Goal: Communication & Community: Answer question/provide support

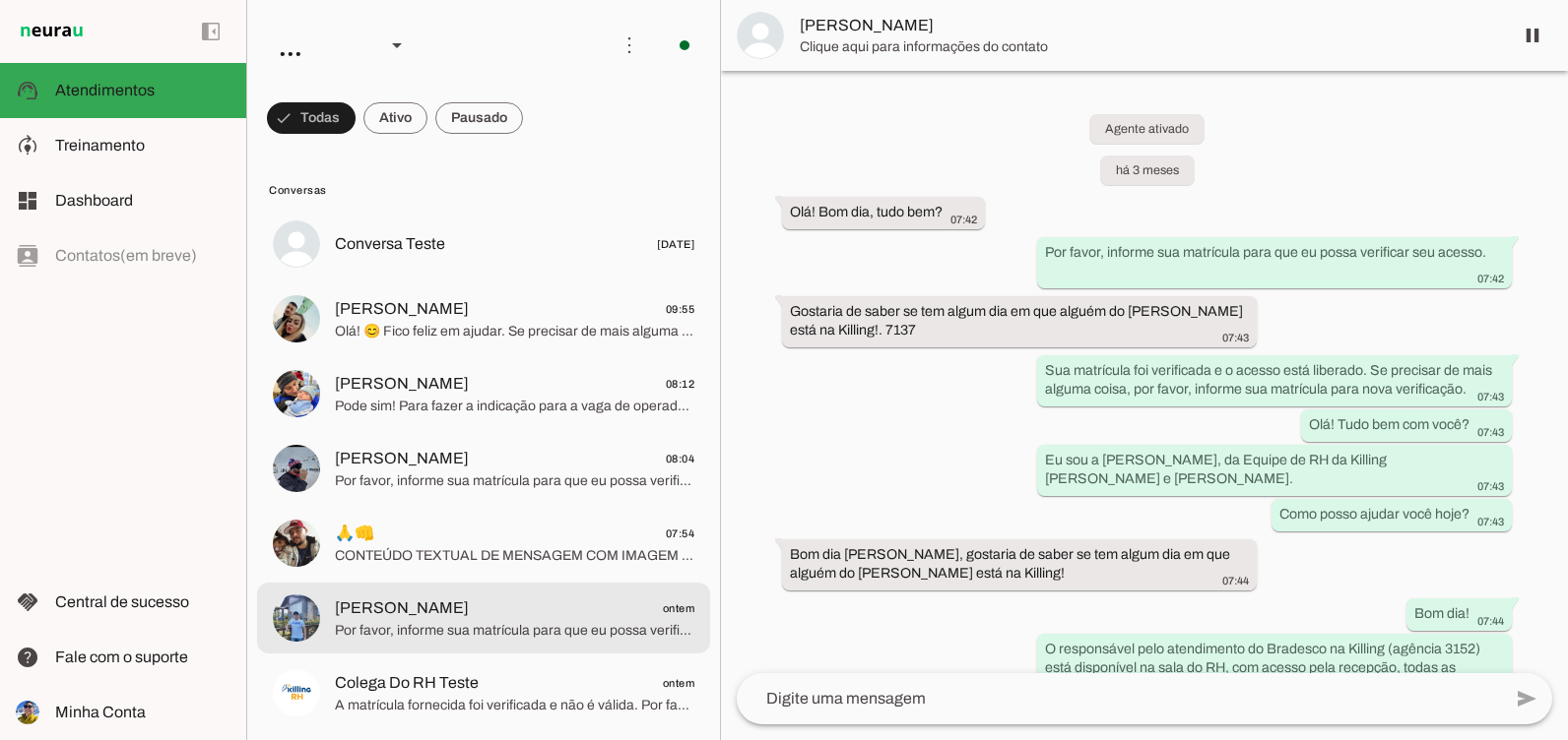
scroll to position [5678, 0]
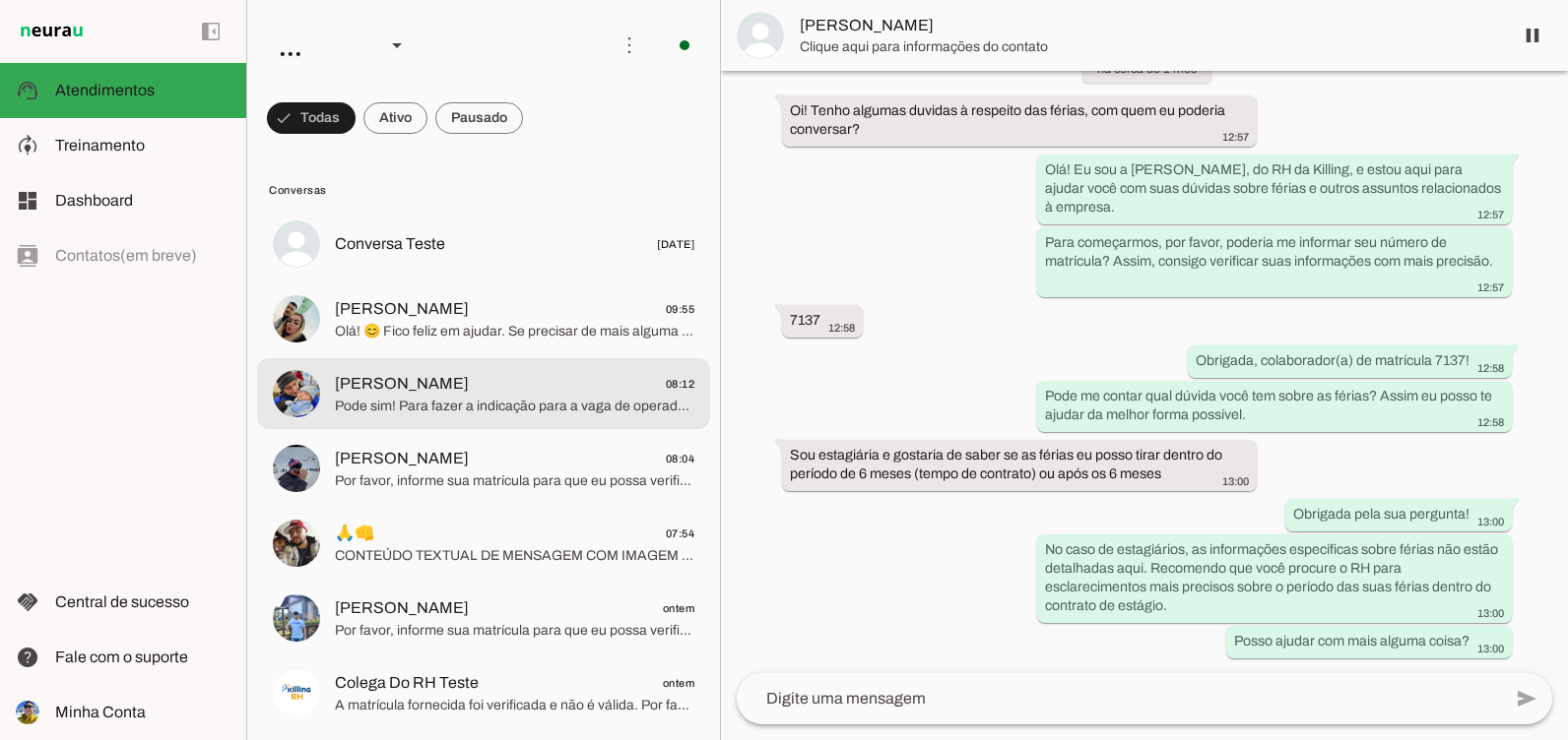
click at [438, 404] on span "Pode sim! Para fazer a indicação para a vaga de operador de produção no turno d…" at bounding box center [514, 407] width 359 height 20
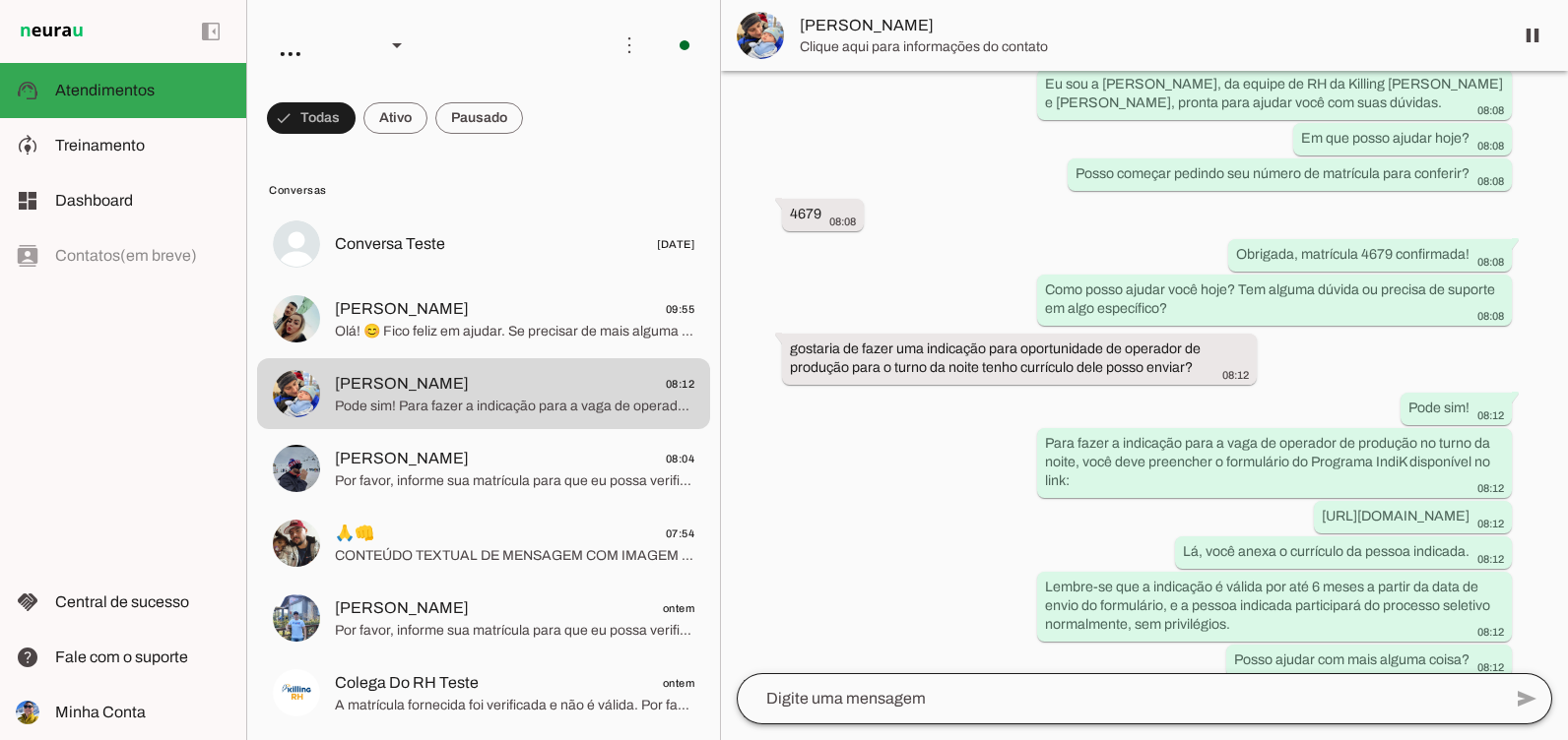
click at [805, 713] on div at bounding box center [1118, 699] width 764 height 52
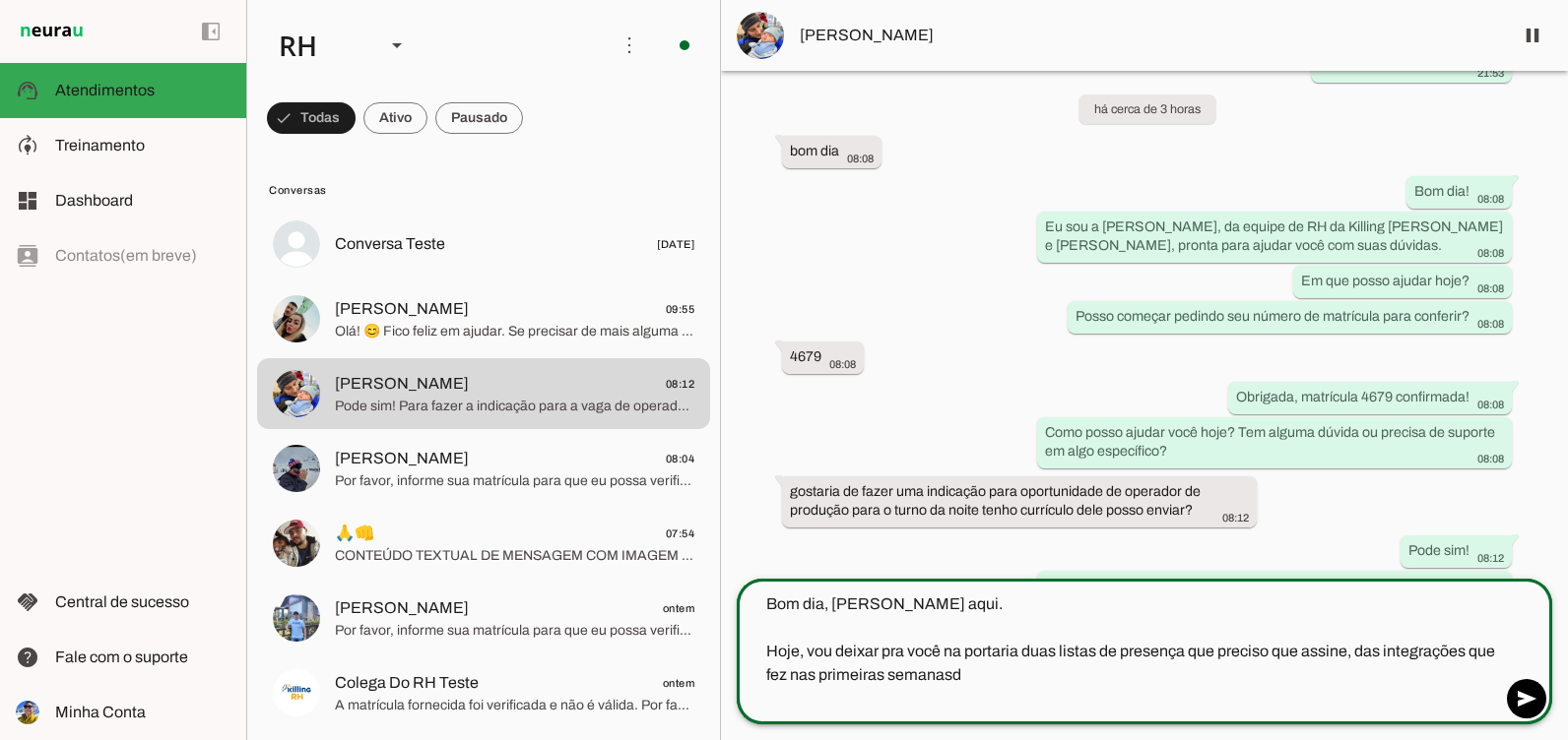
scroll to position [6527, 0]
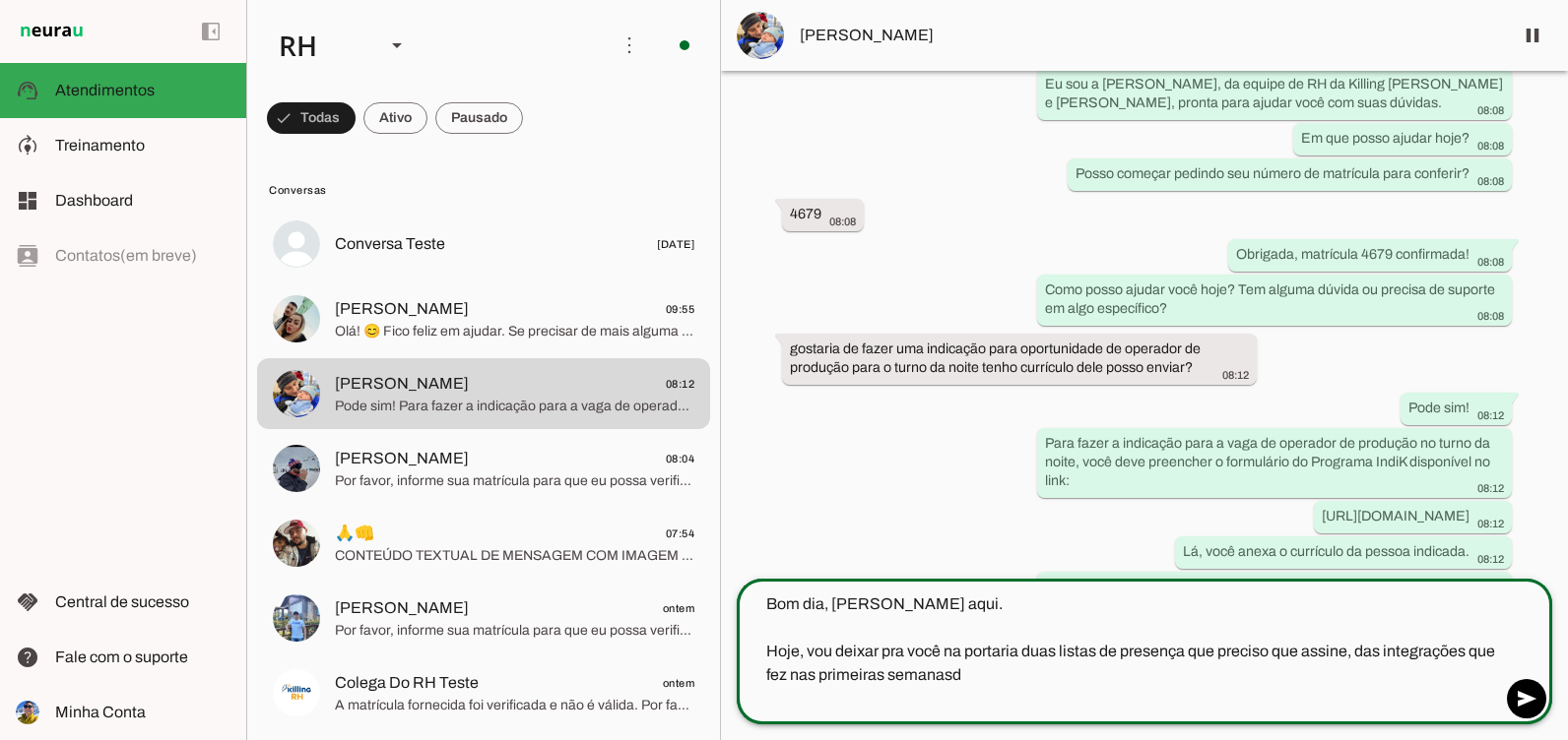
type textarea "Bom dia, [PERSON_NAME] aqui. Hoje, vou deixar pra você na portaria duas listas …"
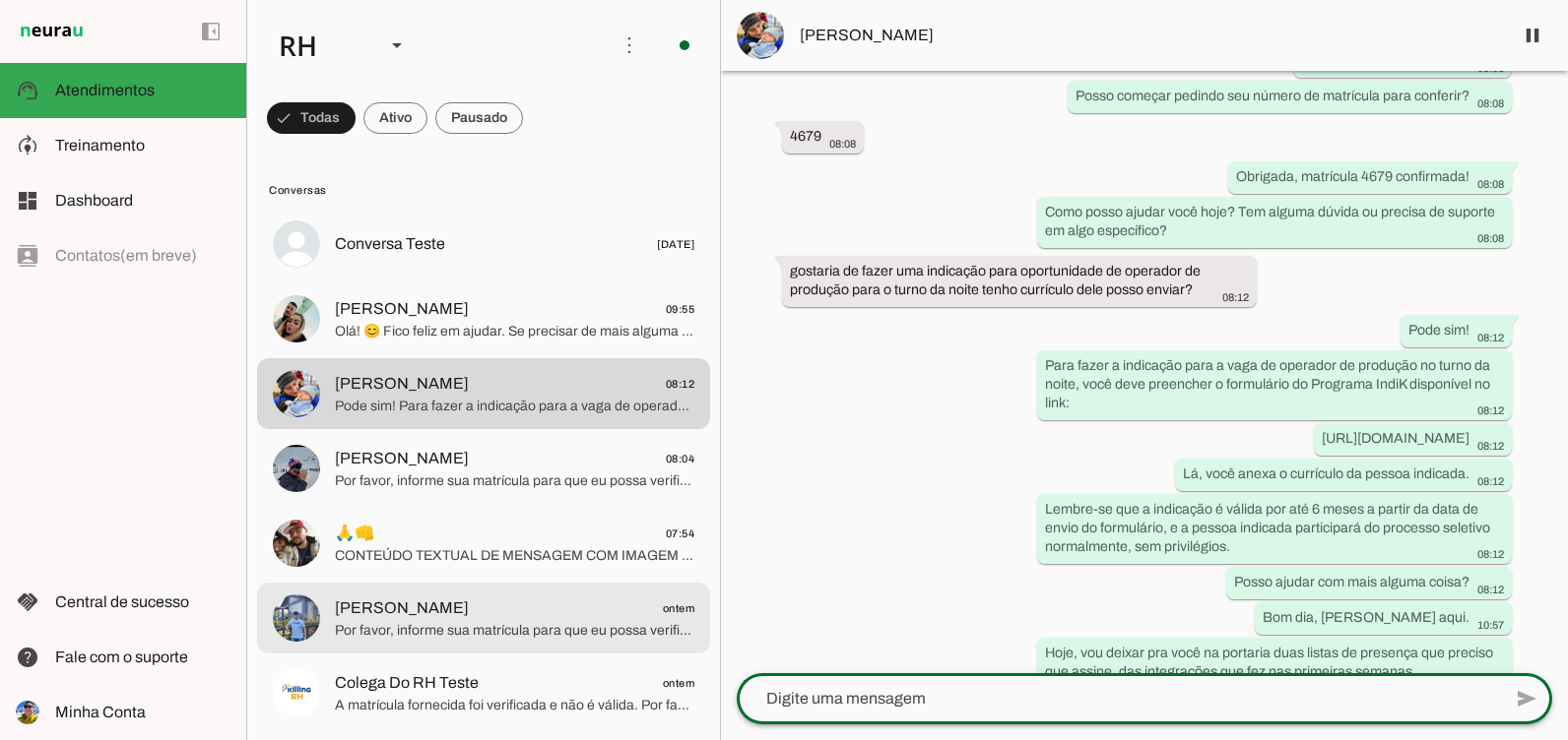
scroll to position [6616, 0]
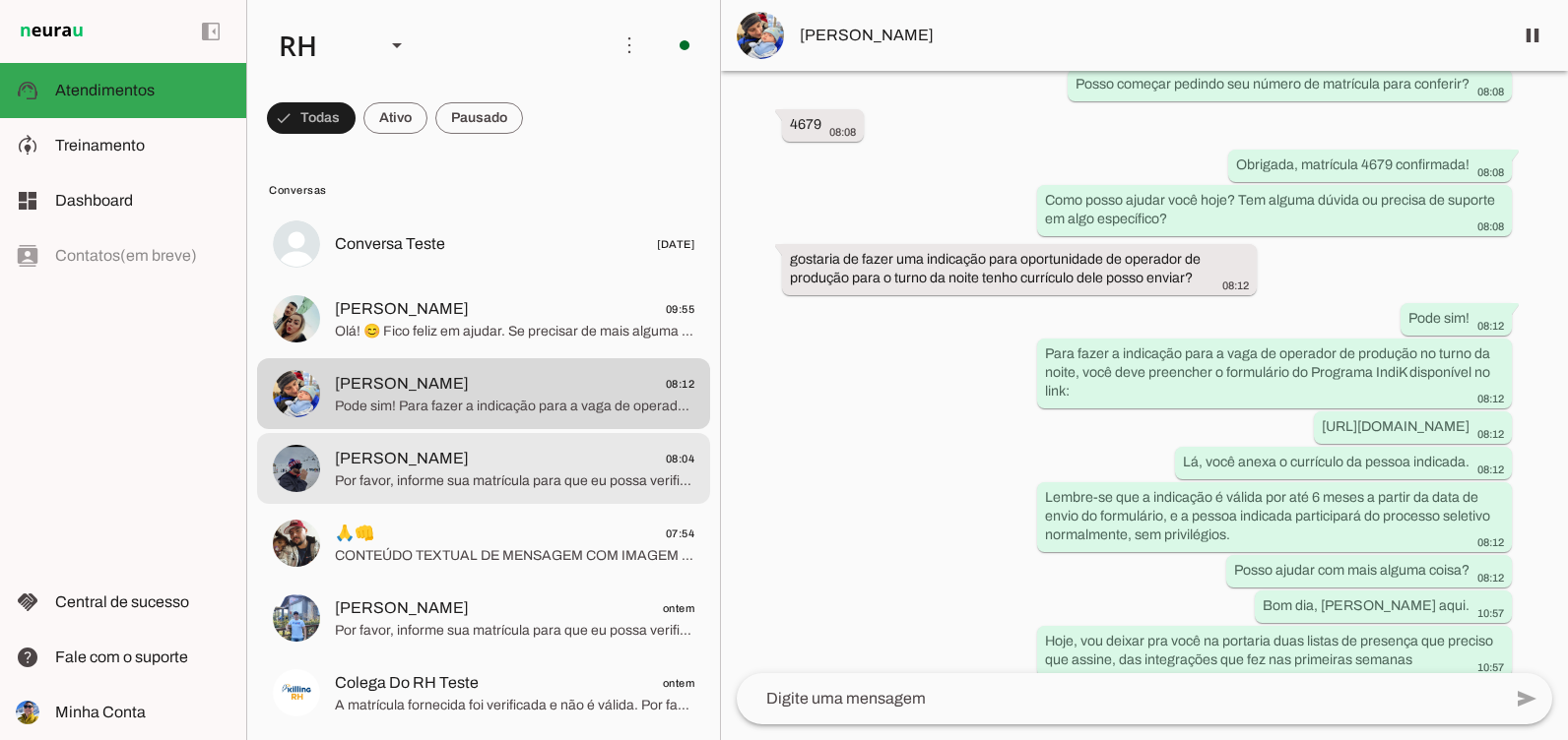
click at [555, 485] on span "Por favor, informe sua matrícula para que eu possa verificar seu acesso." at bounding box center [514, 481] width 359 height 20
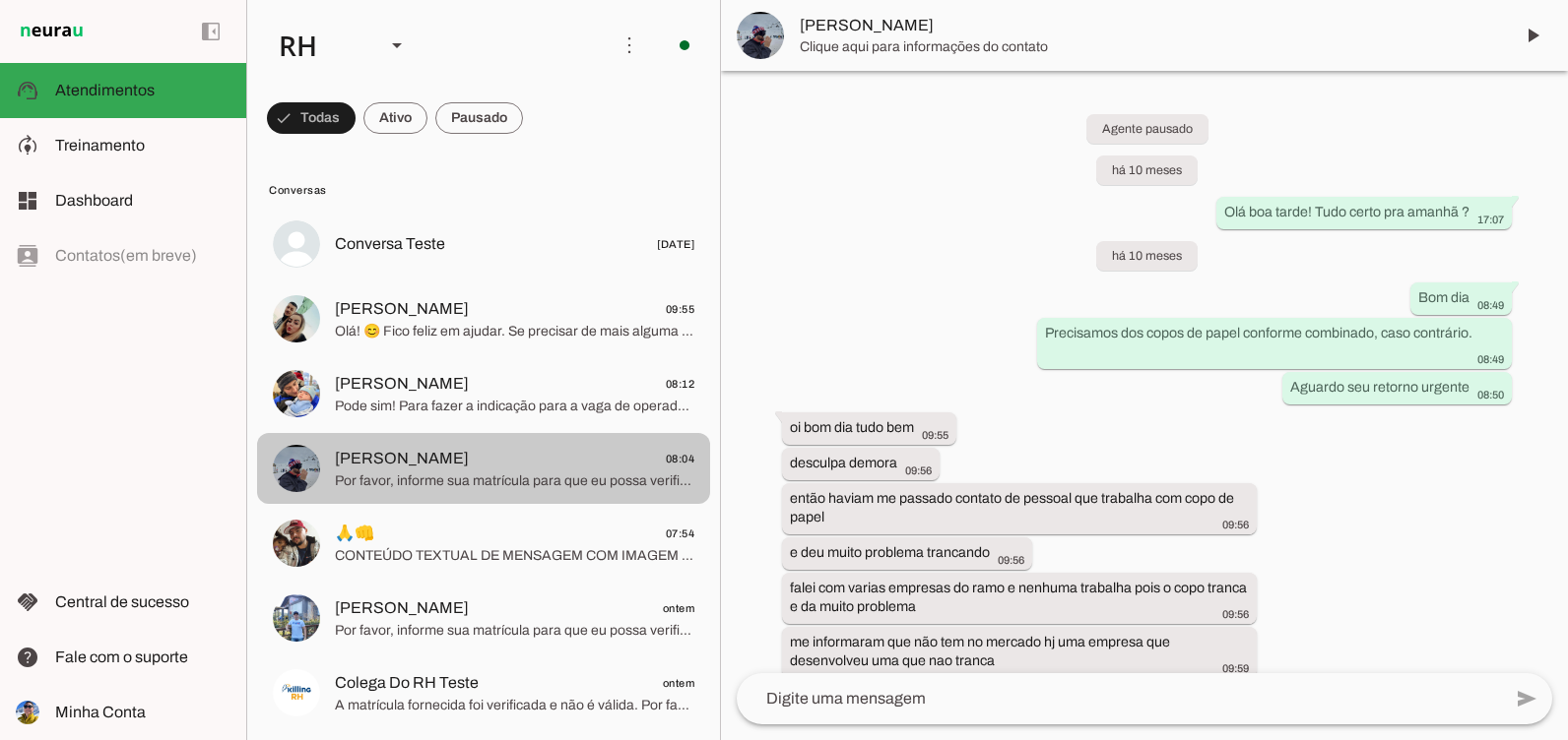
scroll to position [1967, 0]
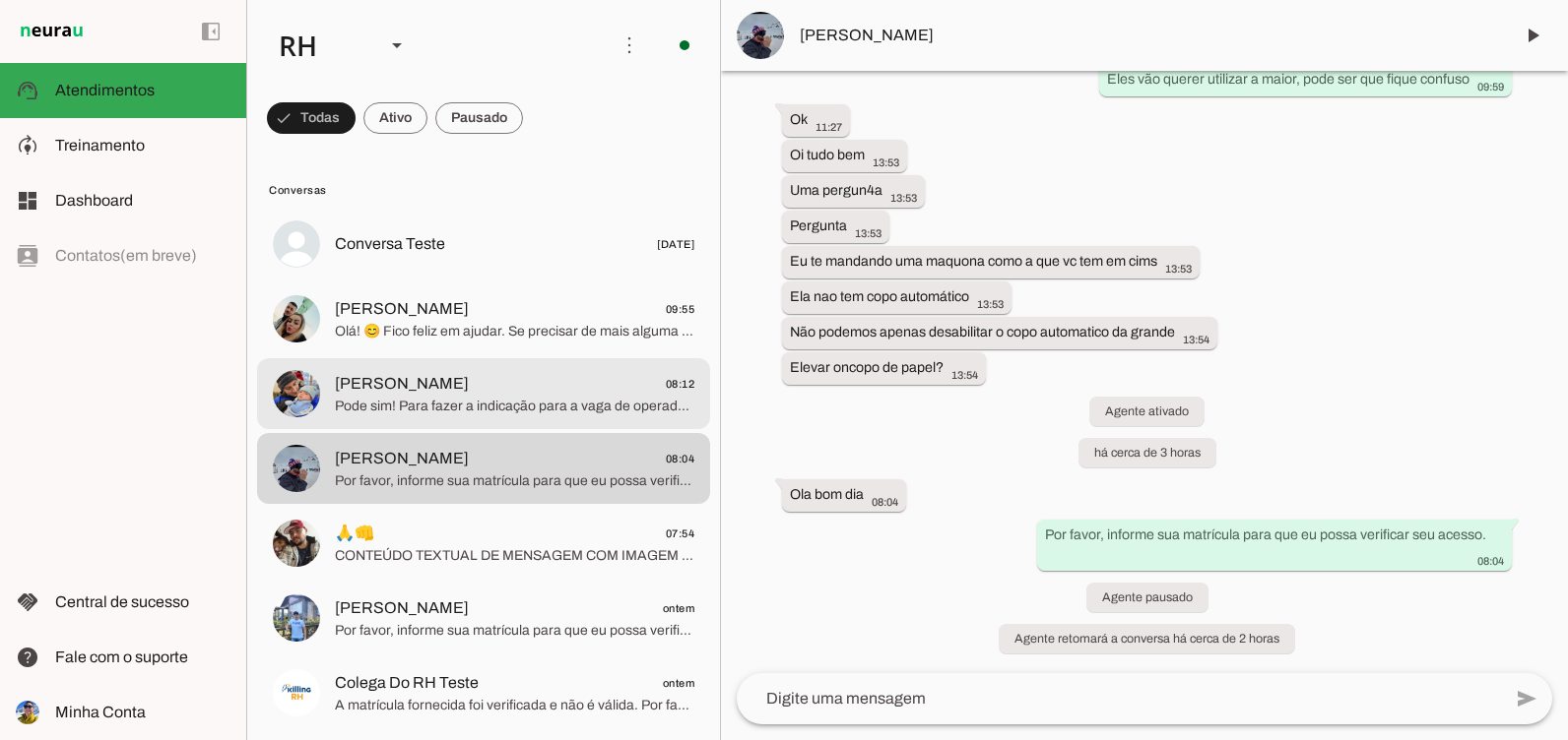
click at [438, 403] on span "Pode sim! Para fazer a indicação para a vaga de operador de produção no turno d…" at bounding box center [514, 407] width 359 height 20
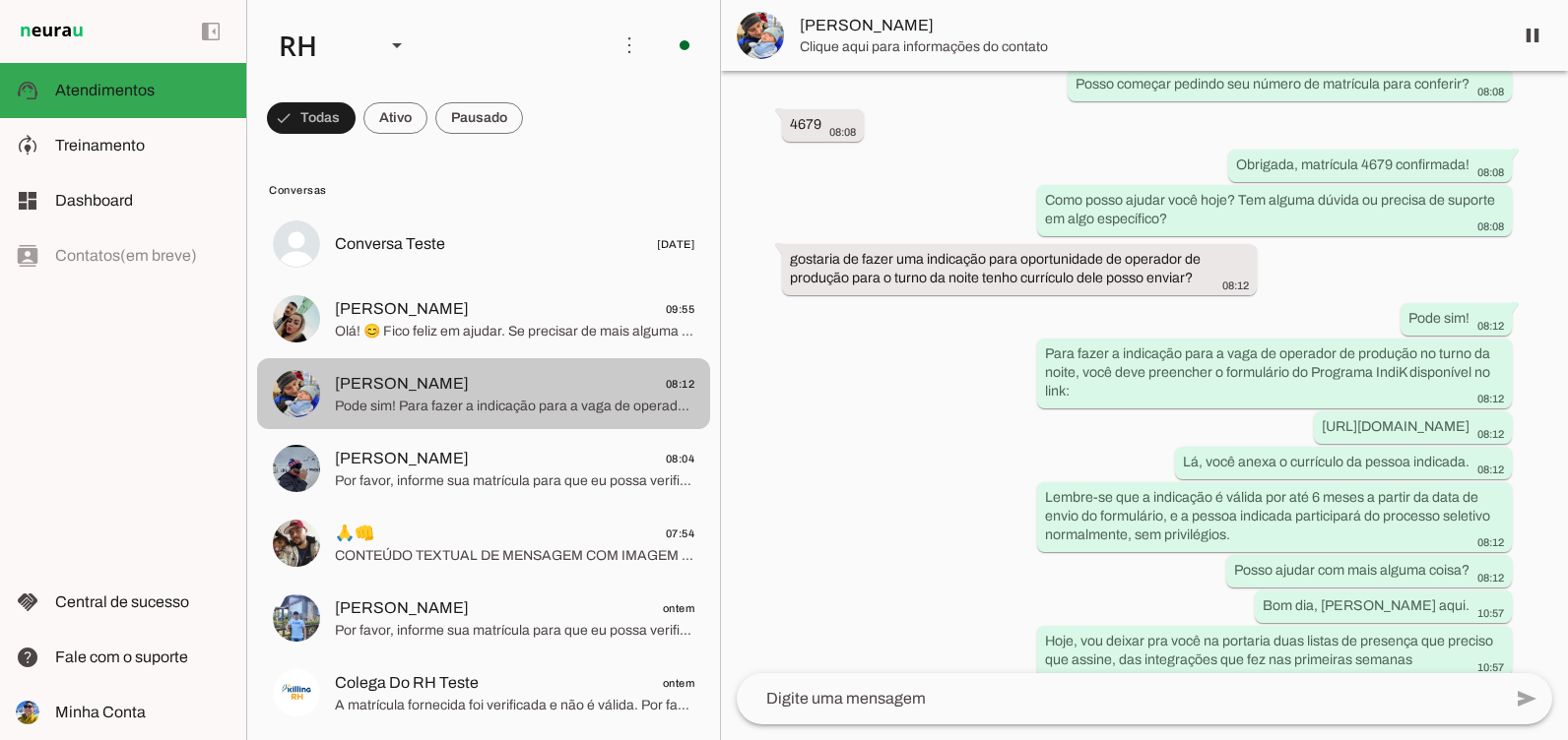
scroll to position [6616, 0]
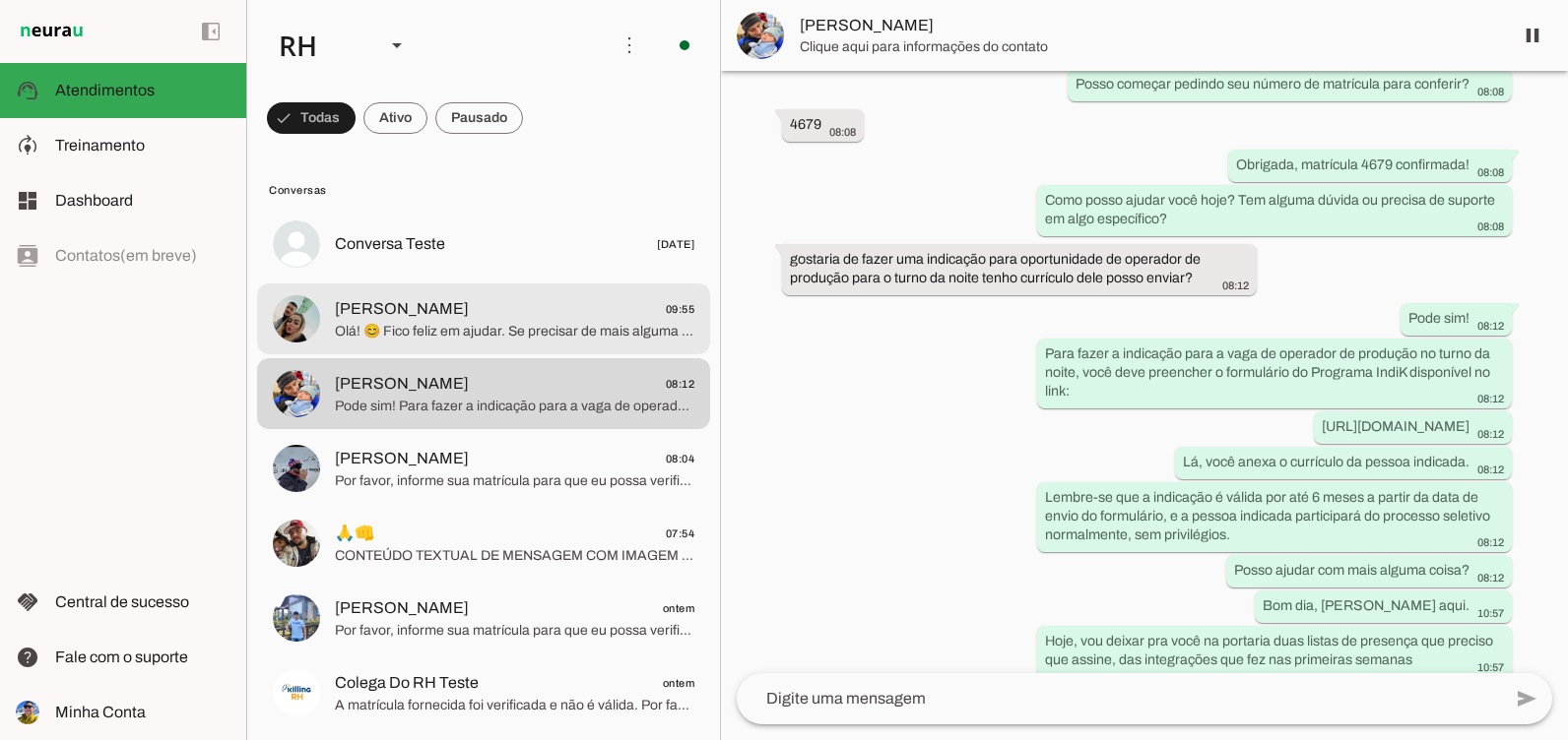
click at [471, 315] on span "[PERSON_NAME] 09:55" at bounding box center [514, 309] width 359 height 25
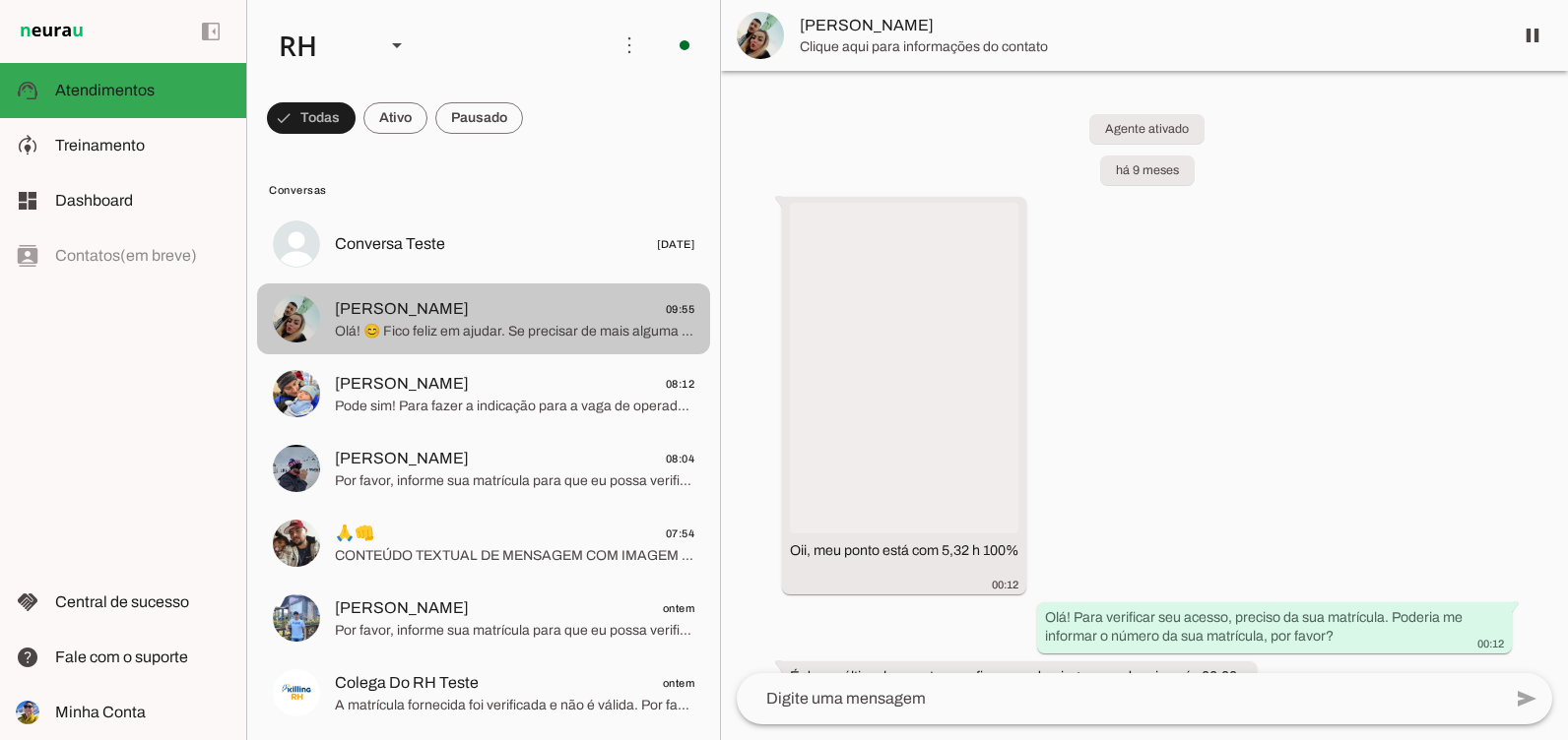
scroll to position [2527, 0]
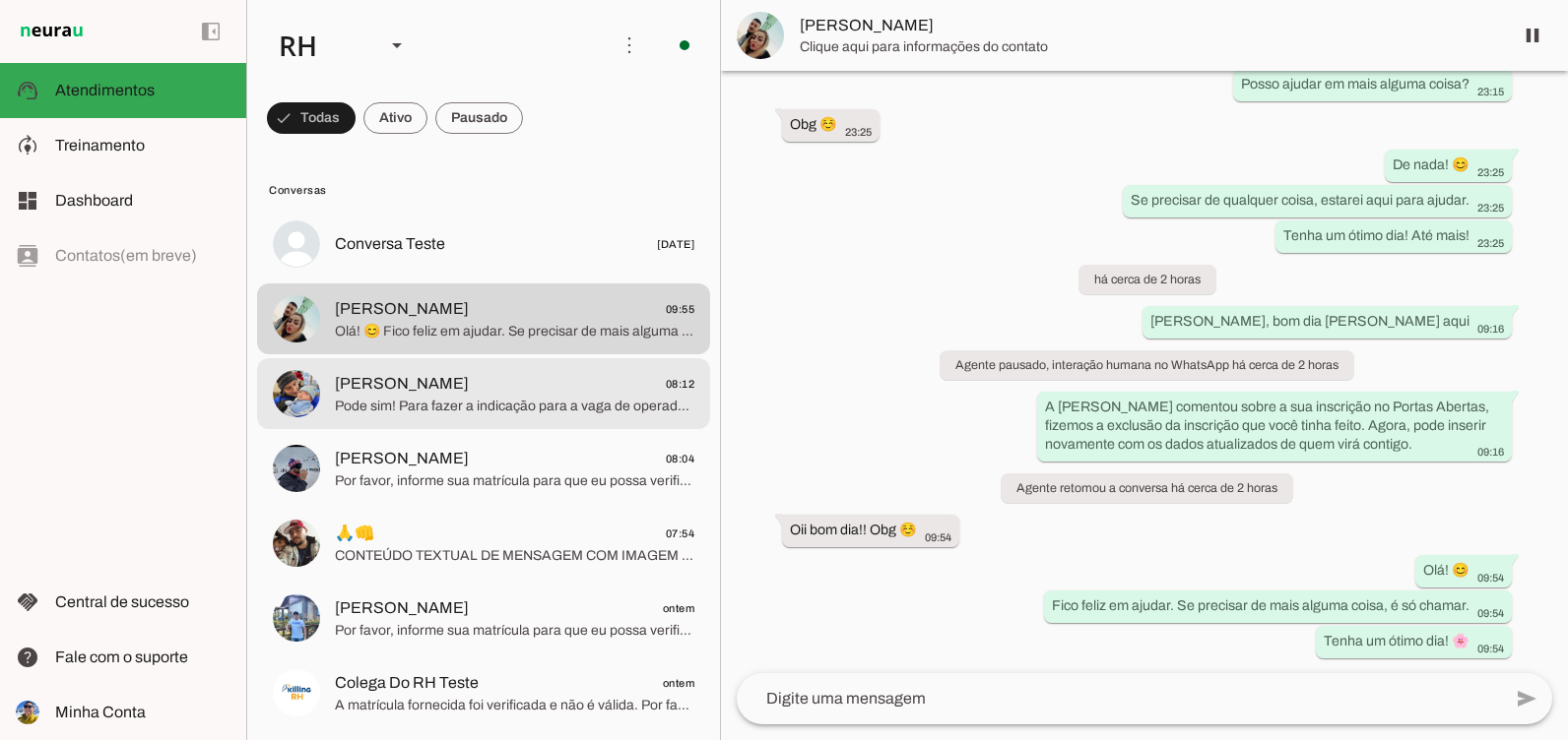
click at [432, 280] on md-item "[PERSON_NAME] 08:12 Pode sim! Para fazer a indicação para a vaga de operador de…" at bounding box center [483, 243] width 453 height 70
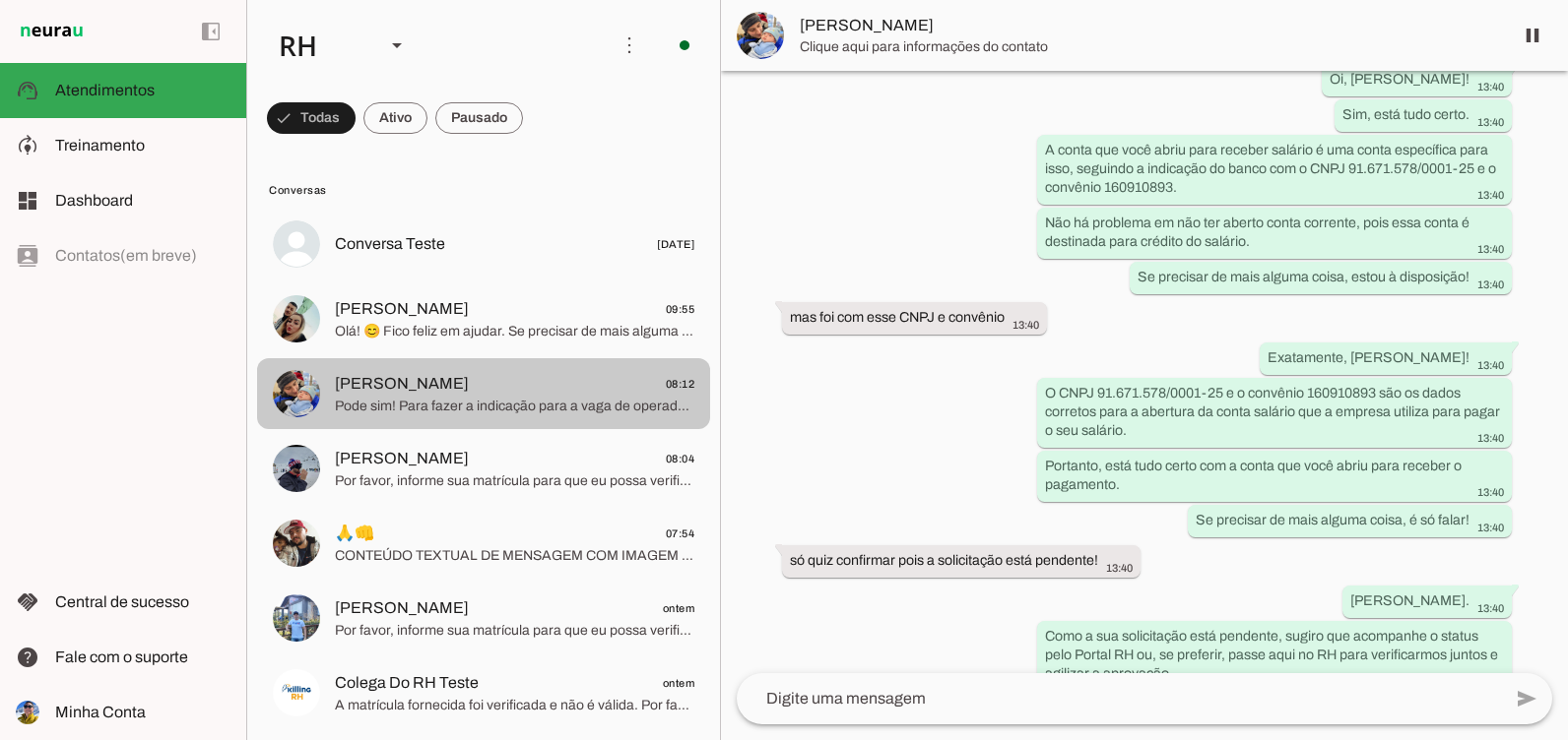
scroll to position [6616, 0]
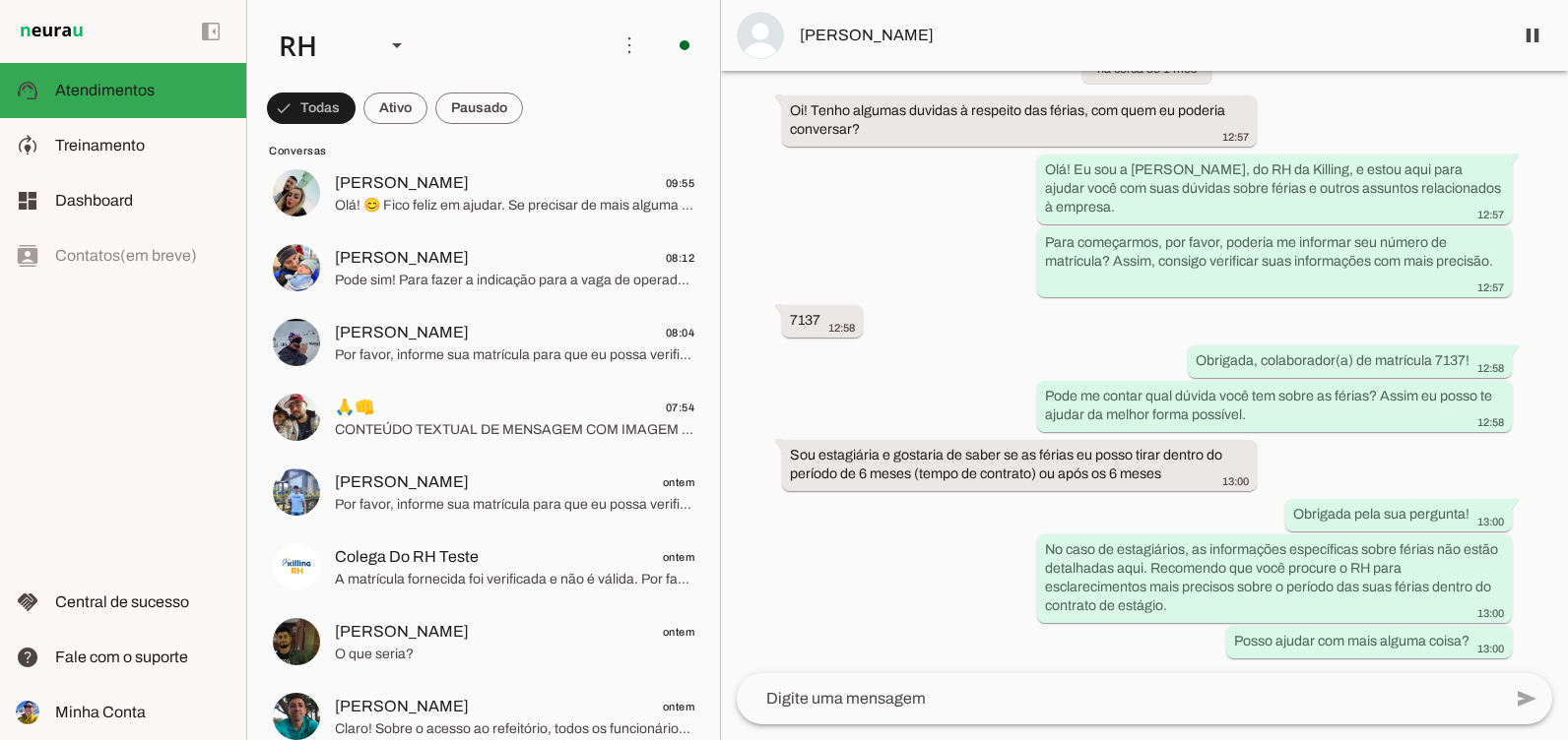
scroll to position [98, 0]
